Goal: Information Seeking & Learning: Learn about a topic

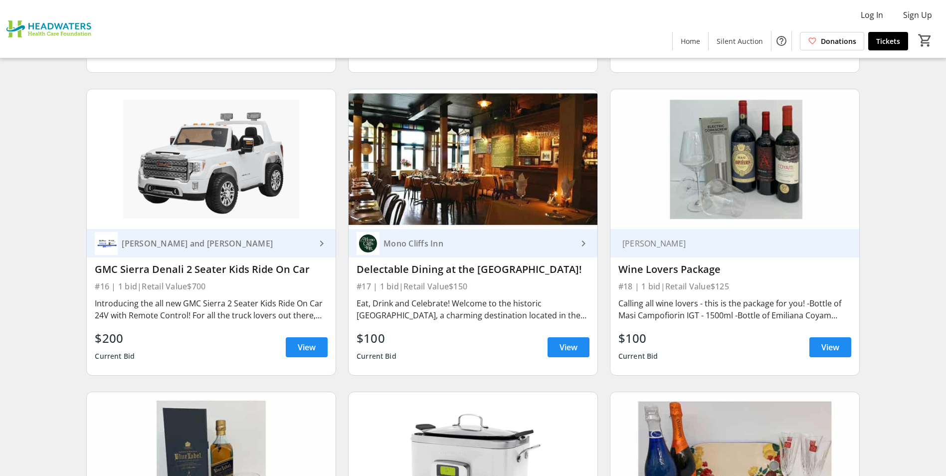
scroll to position [1595, 0]
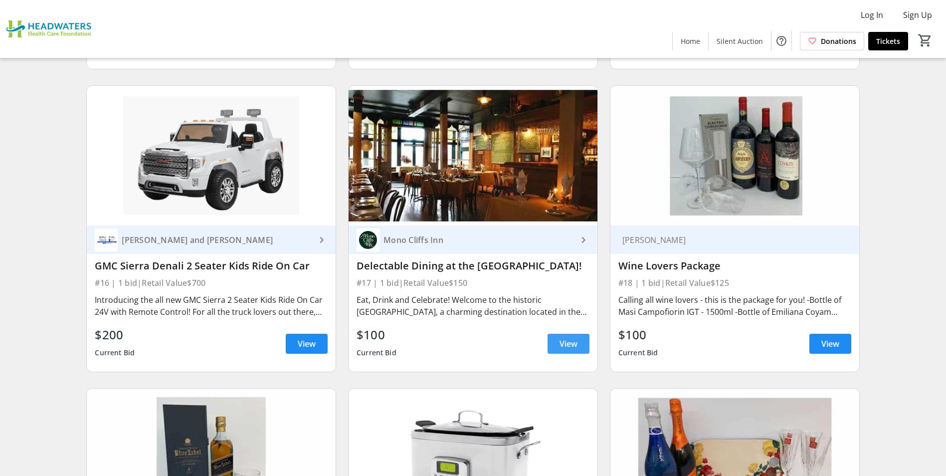
click at [562, 341] on span "View" at bounding box center [568, 344] width 18 height 12
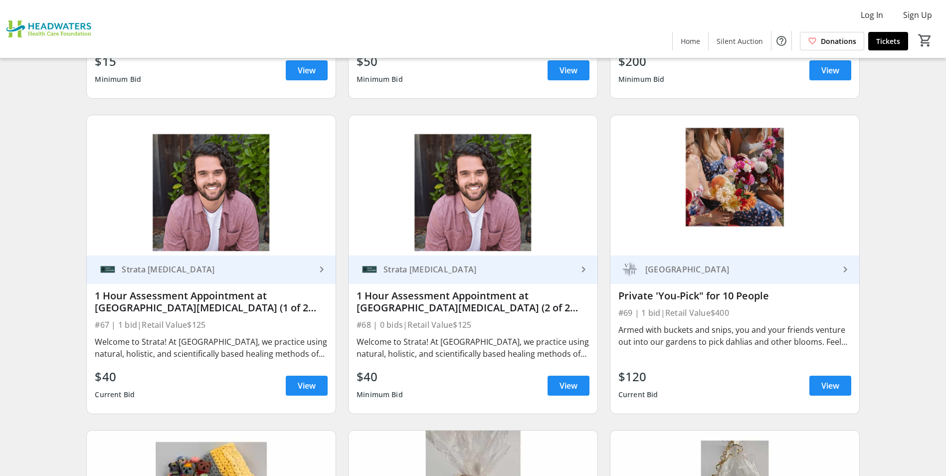
scroll to position [6830, 0]
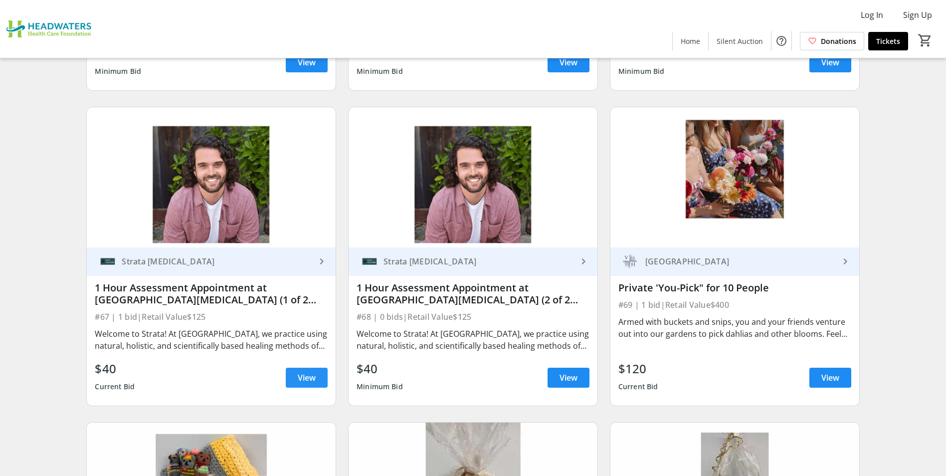
click at [304, 378] on span "View" at bounding box center [307, 377] width 18 height 12
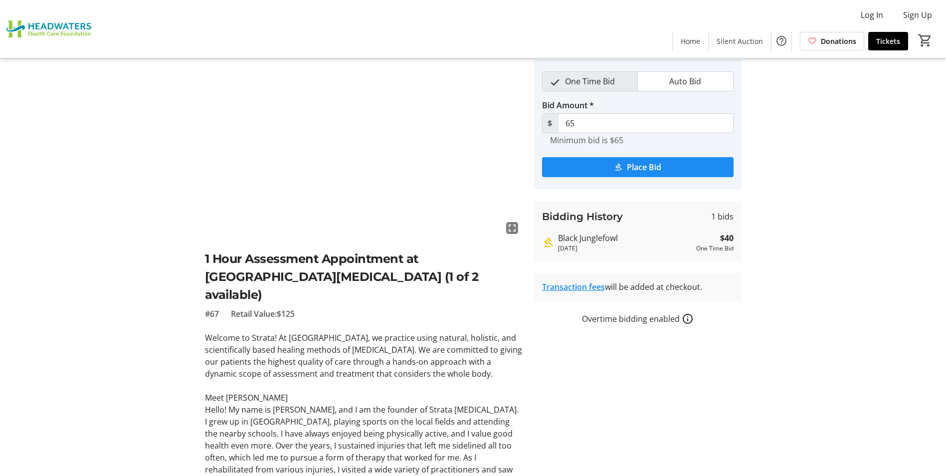
scroll to position [50, 0]
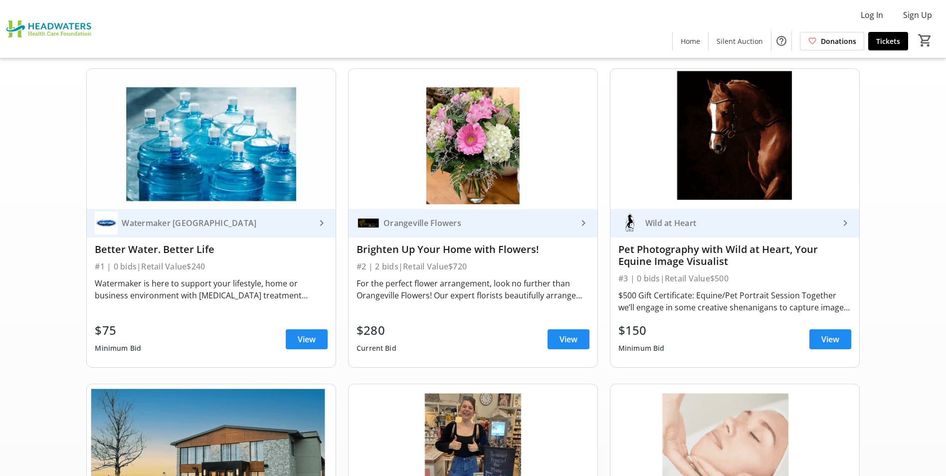
scroll to position [6830, 0]
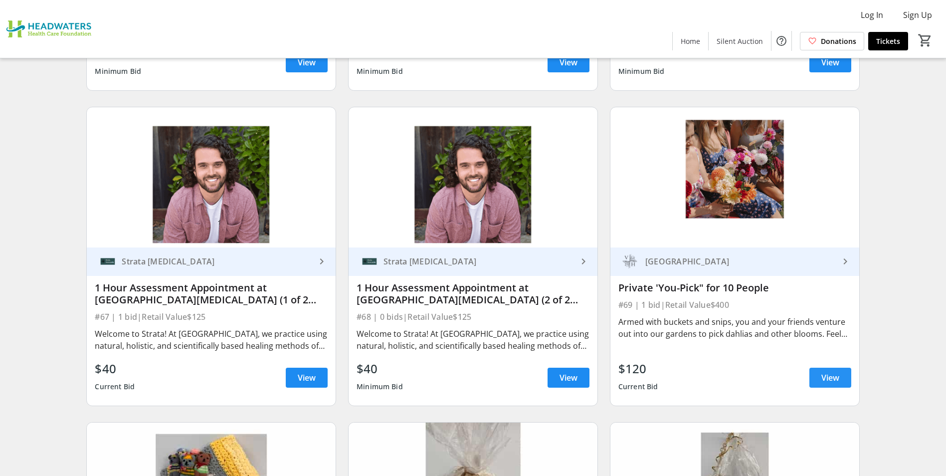
click at [822, 377] on span "View" at bounding box center [830, 377] width 18 height 12
